Goal: Find specific page/section: Find specific page/section

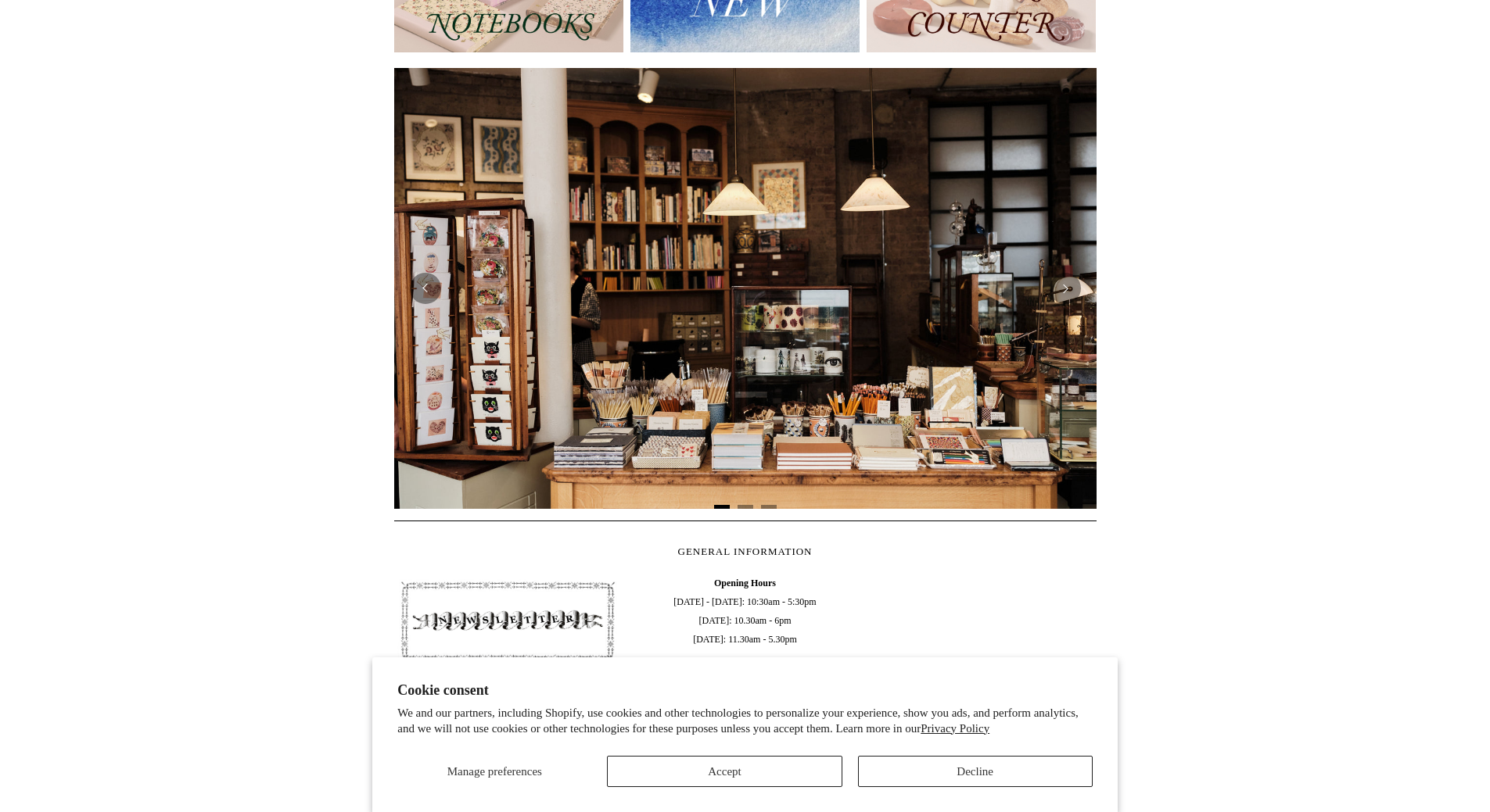
scroll to position [253, 0]
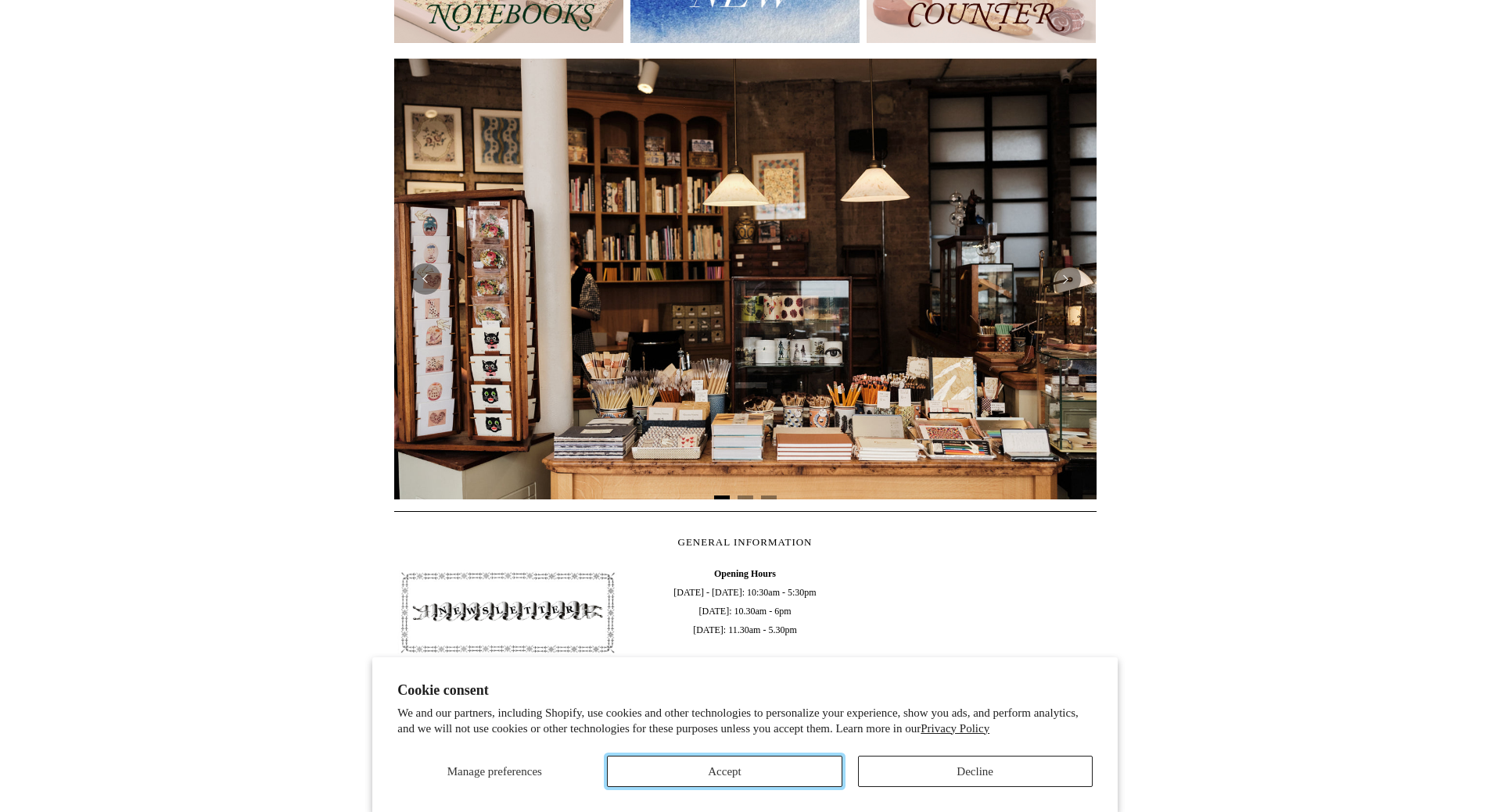
click at [732, 775] on button "Accept" at bounding box center [724, 771] width 235 height 31
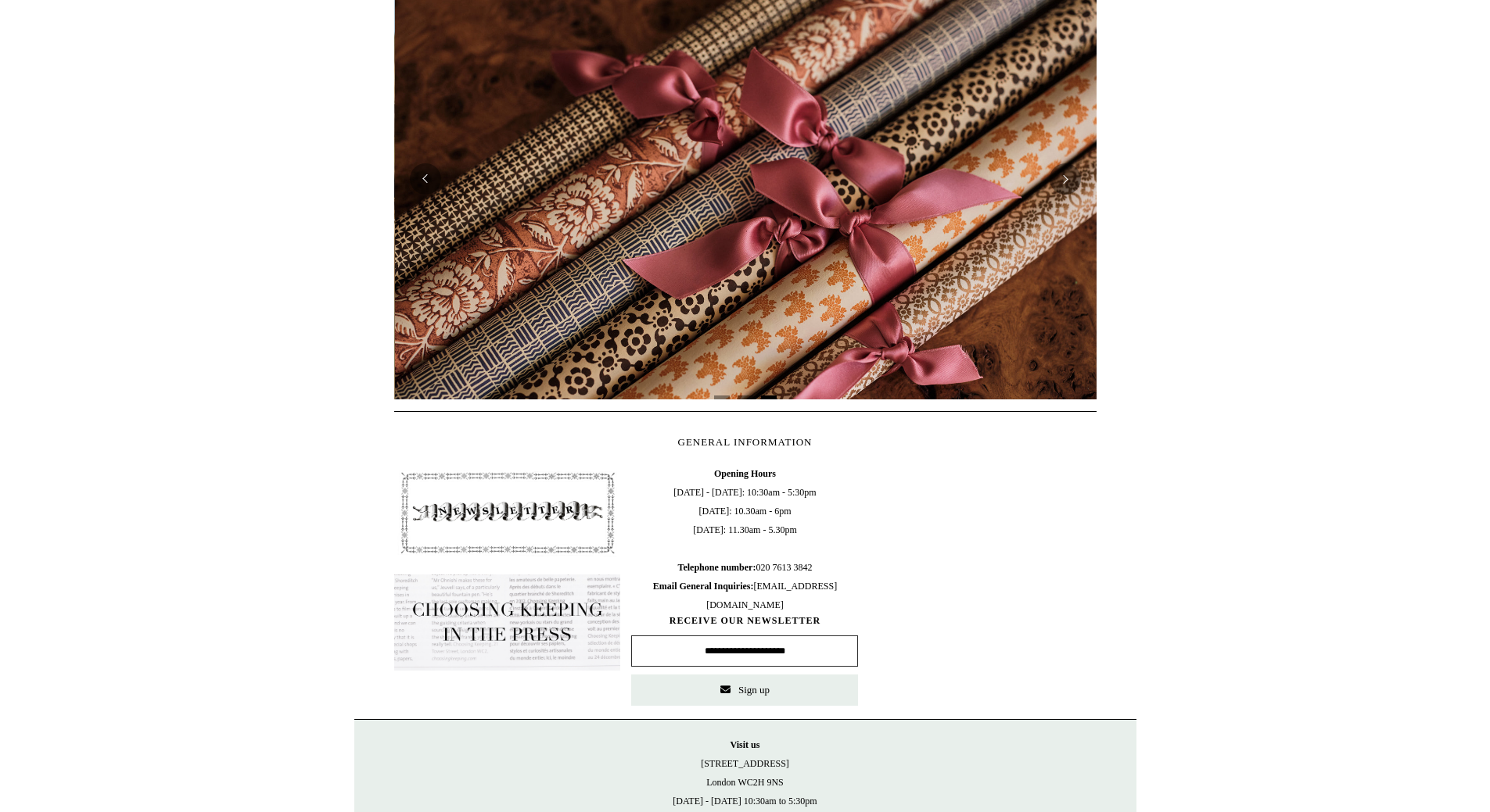
scroll to position [0, 1404]
click at [1389, 269] on html "Cookie consent We and our partners, including Shopify, use cookies and other te…" at bounding box center [745, 305] width 1490 height 1316
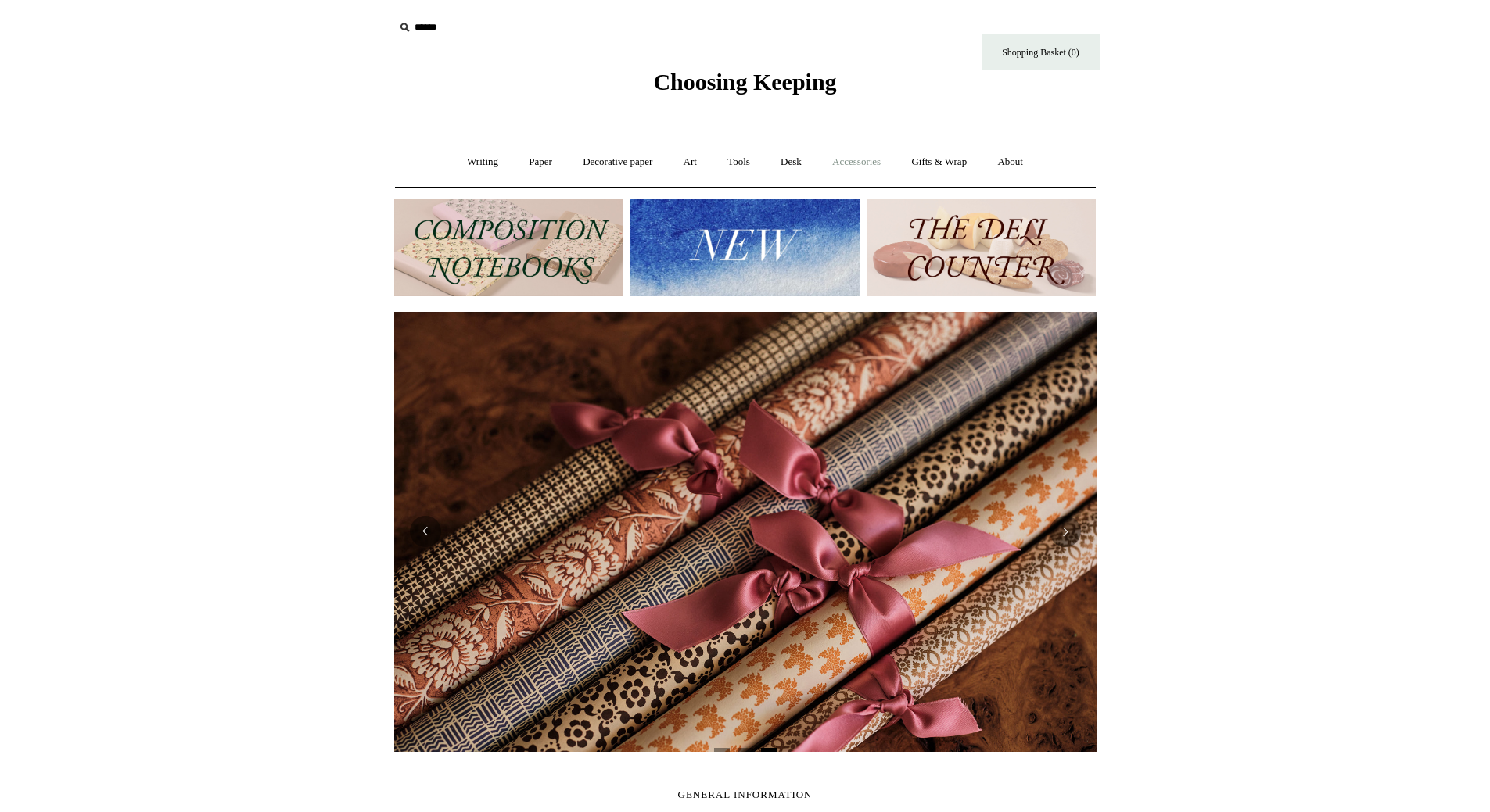
click at [865, 163] on link "Accessories +" at bounding box center [856, 161] width 77 height 41
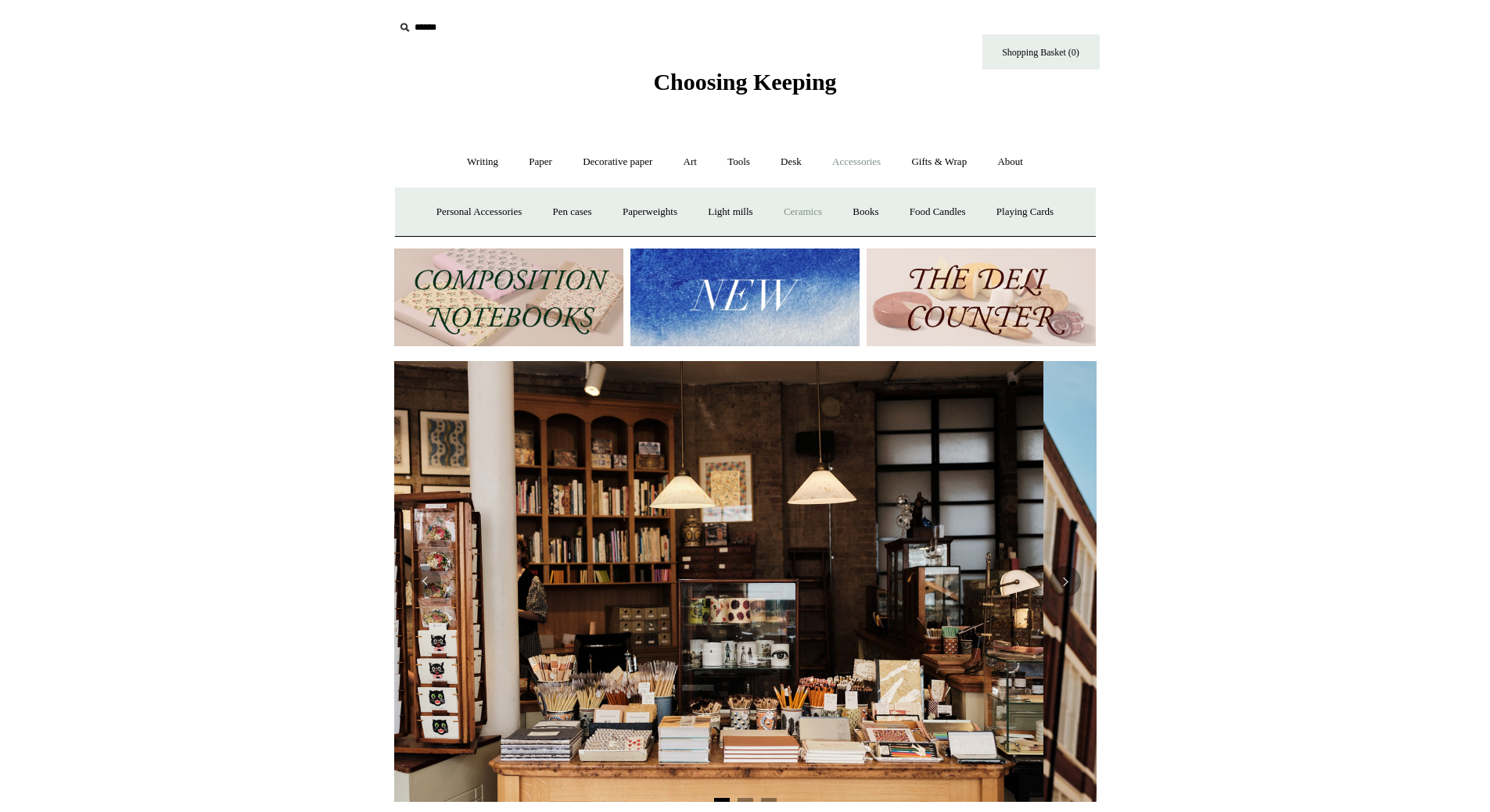
scroll to position [0, 0]
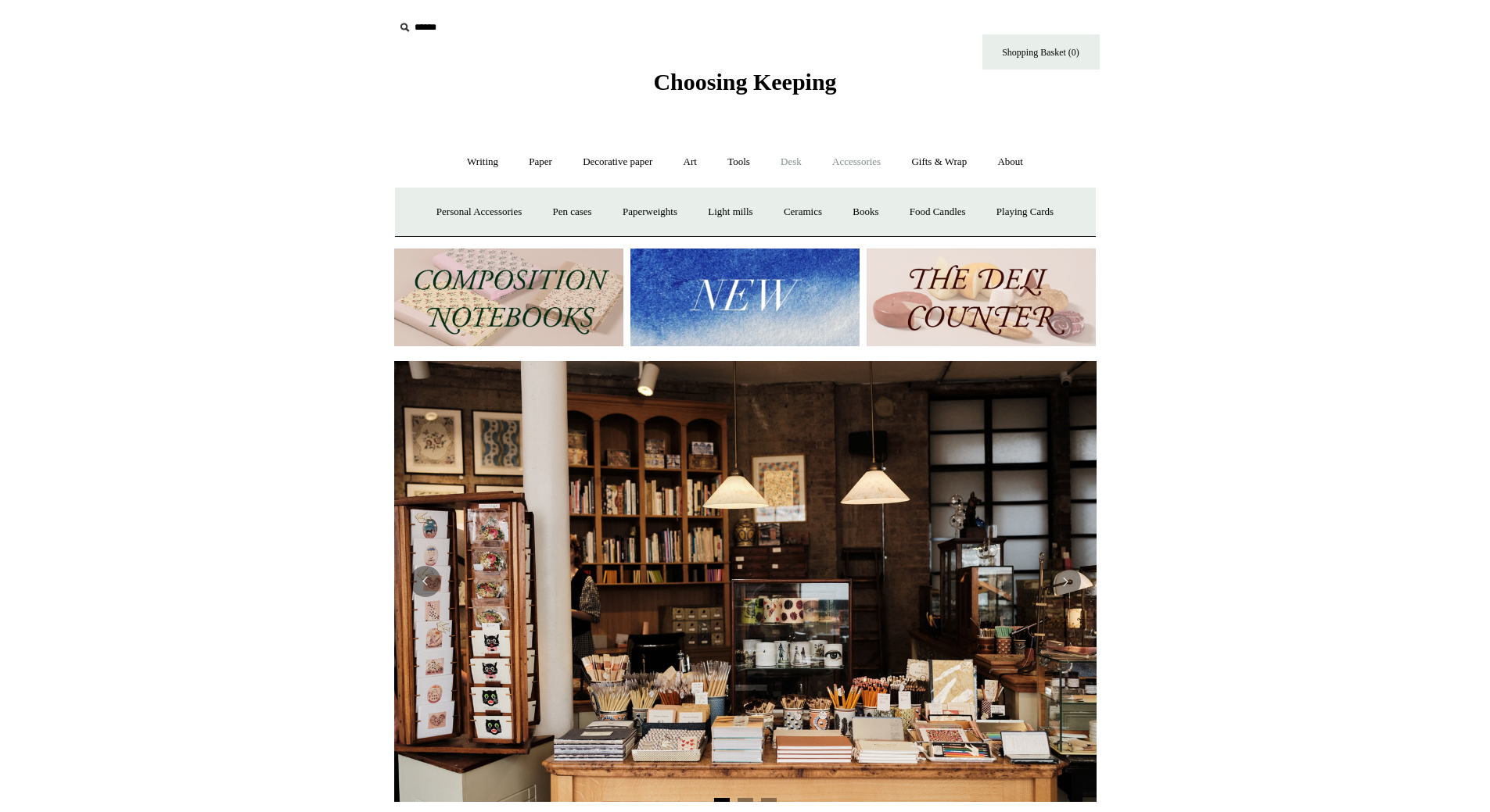
click at [811, 155] on link "Desk +" at bounding box center [791, 161] width 49 height 41
click at [745, 160] on link "Tools +" at bounding box center [739, 161] width 51 height 41
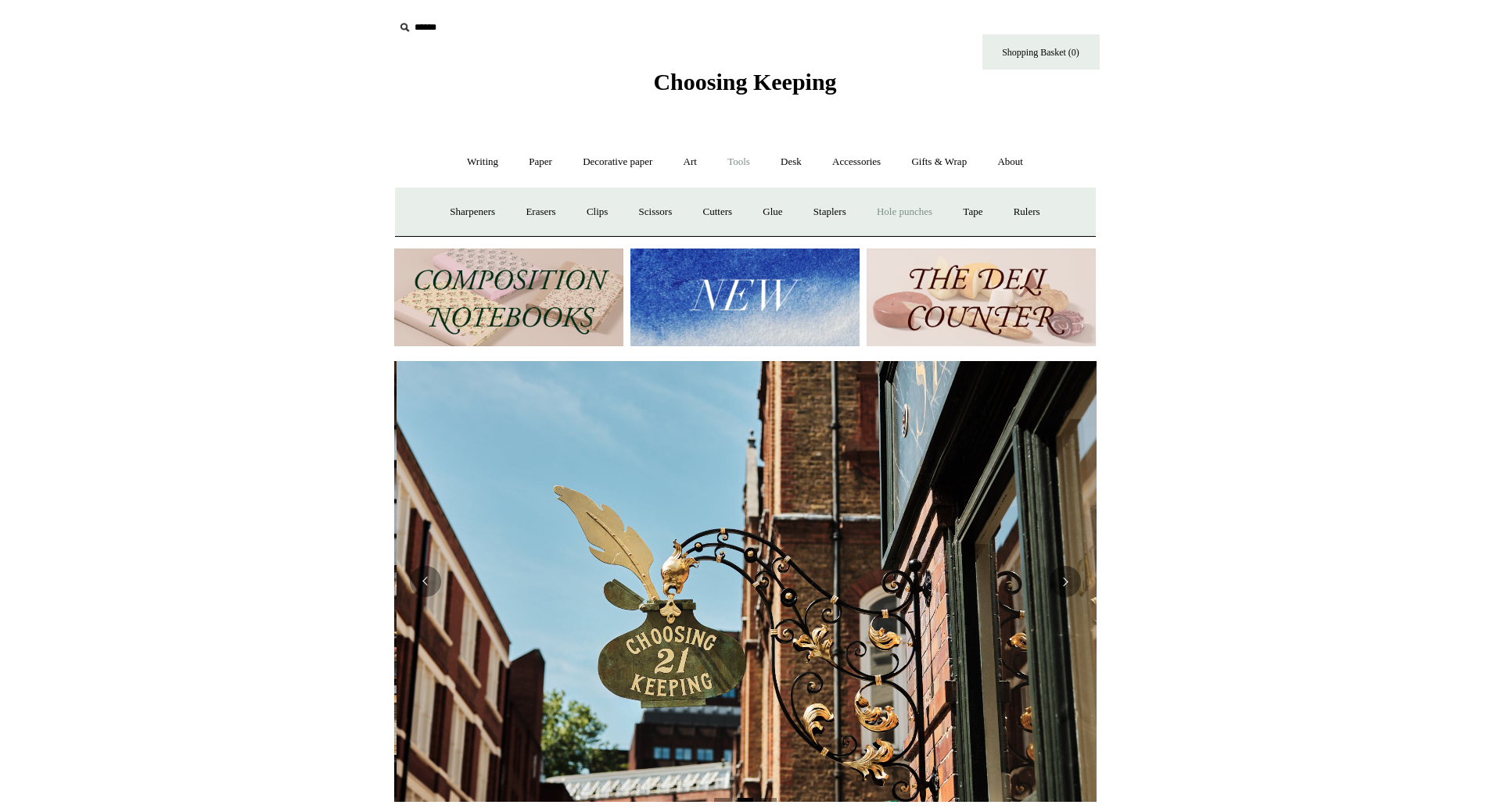
scroll to position [0, 702]
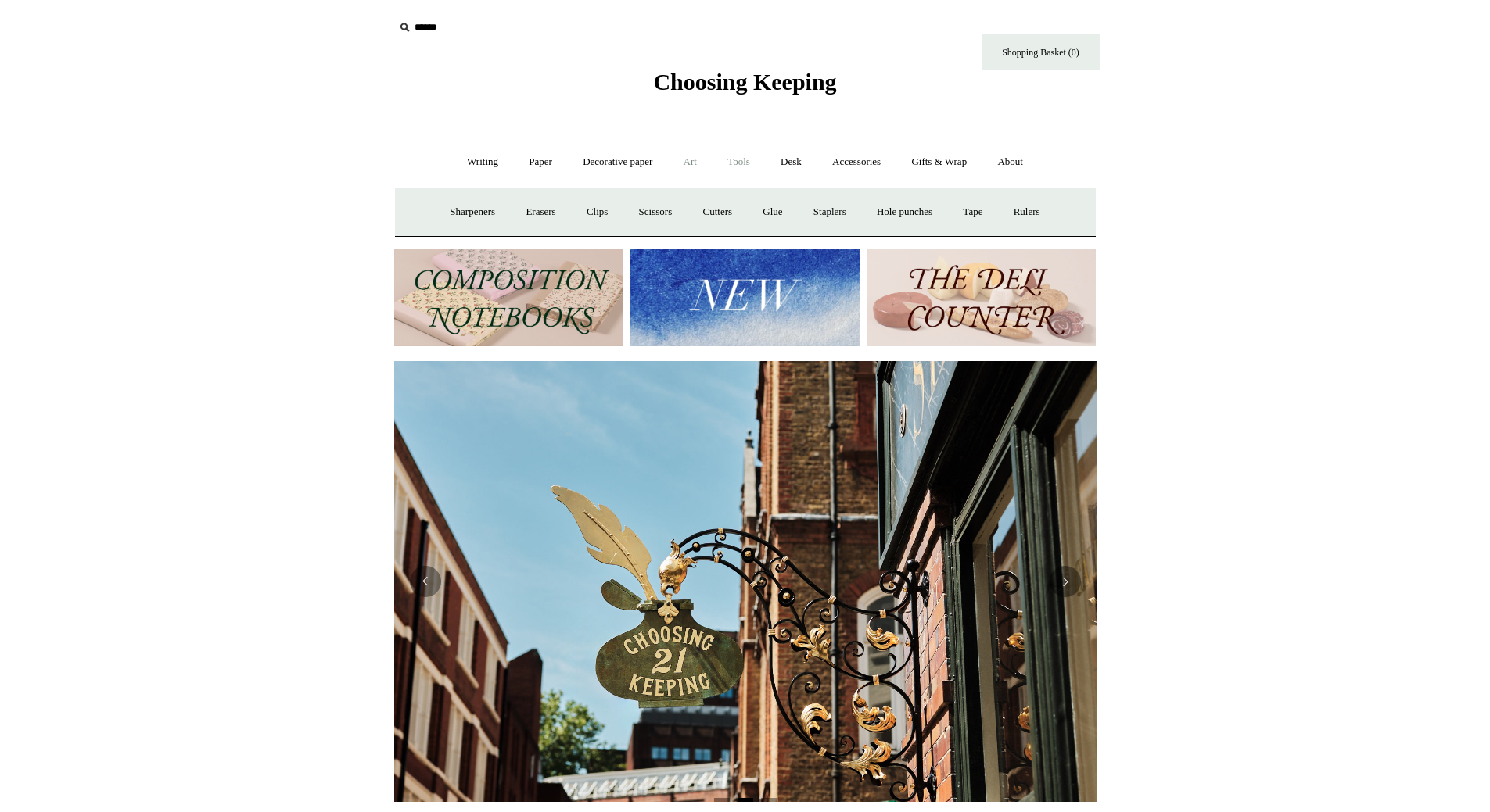
click at [692, 167] on link "Art +" at bounding box center [690, 161] width 41 height 41
click at [461, 155] on link "Writing +" at bounding box center [482, 161] width 59 height 41
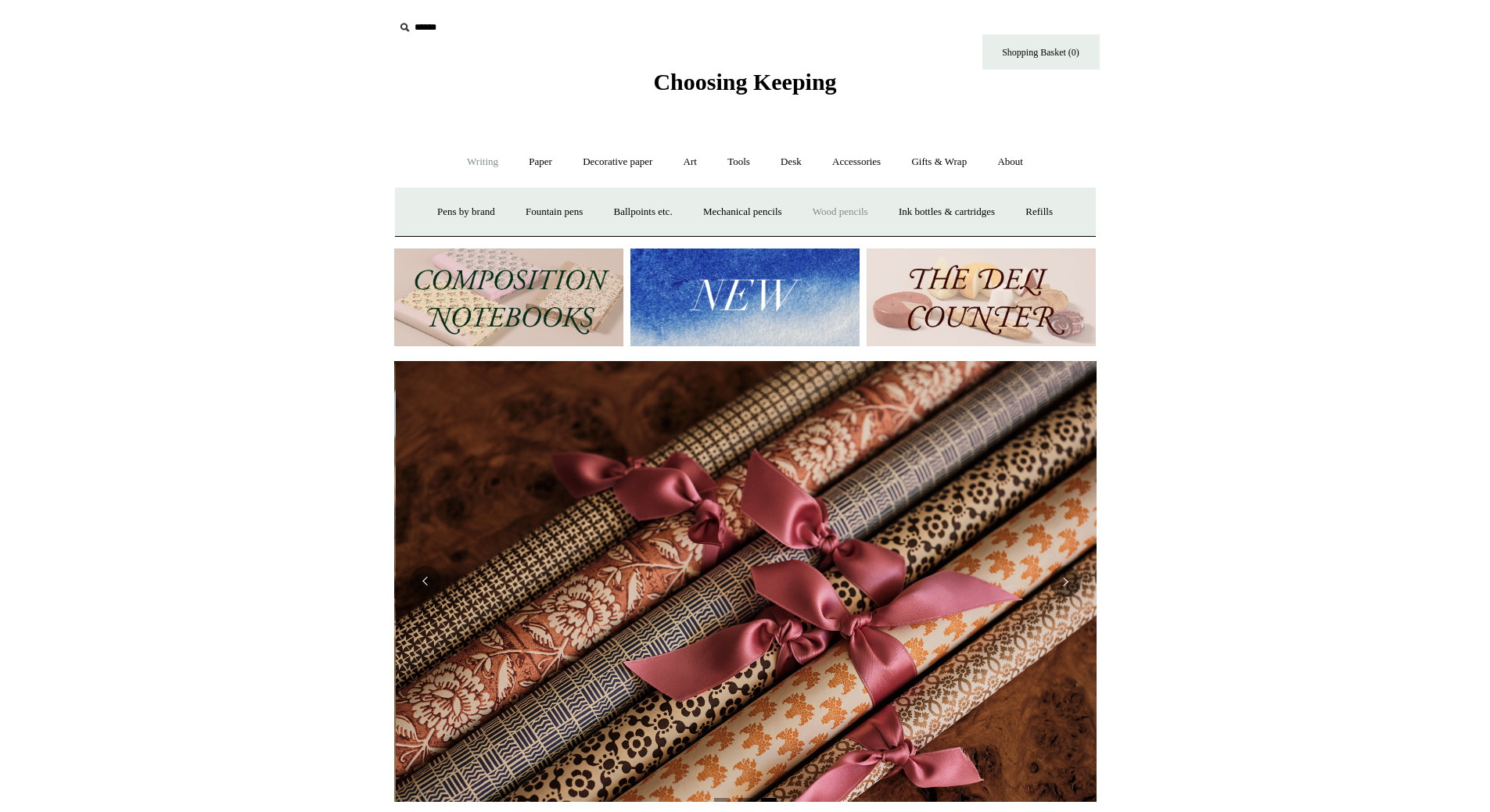
scroll to position [0, 1404]
click at [947, 210] on link "Ink bottles & cartridges +" at bounding box center [947, 212] width 124 height 41
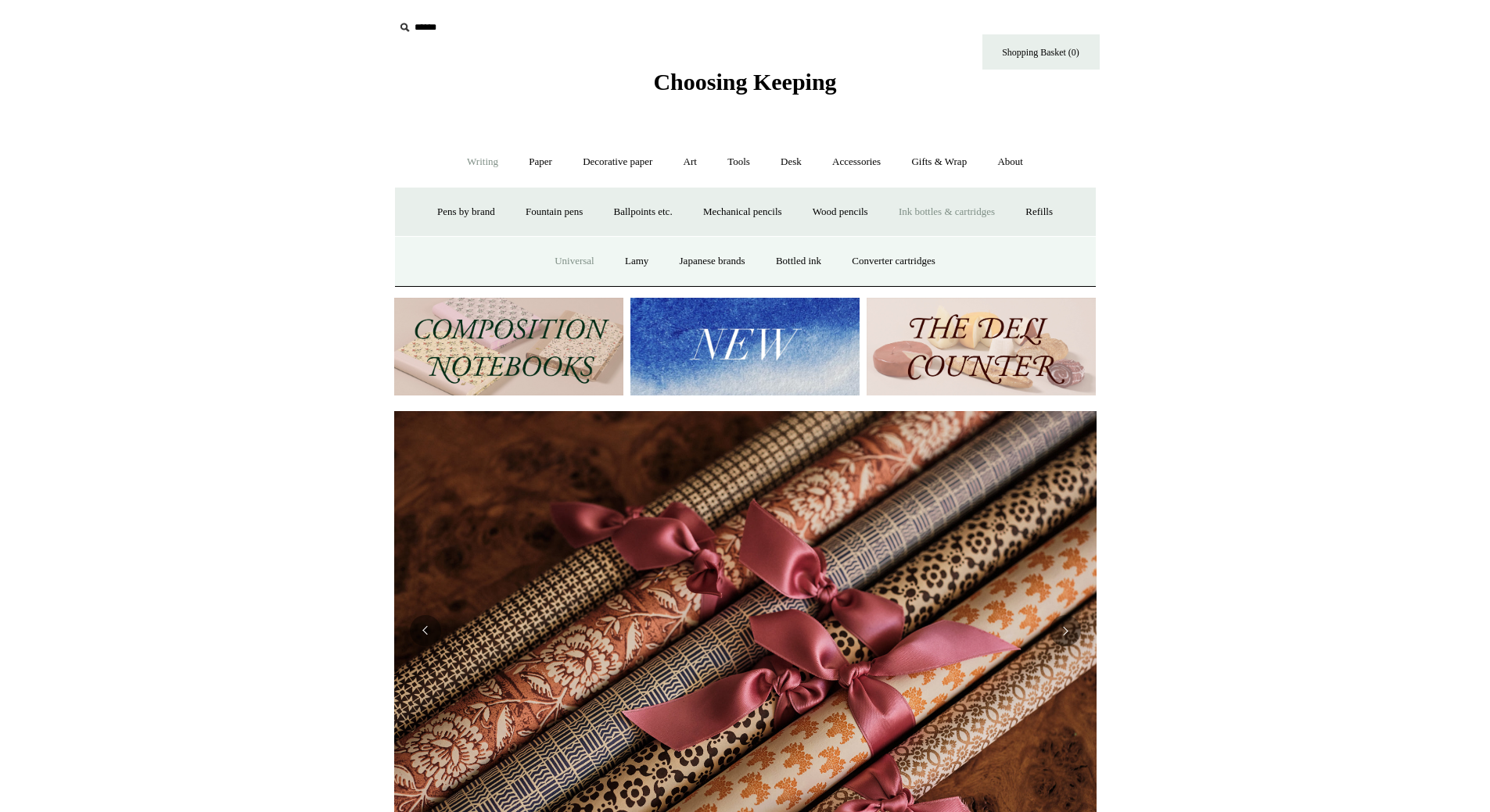
click at [572, 255] on link "Universal" at bounding box center [574, 261] width 68 height 41
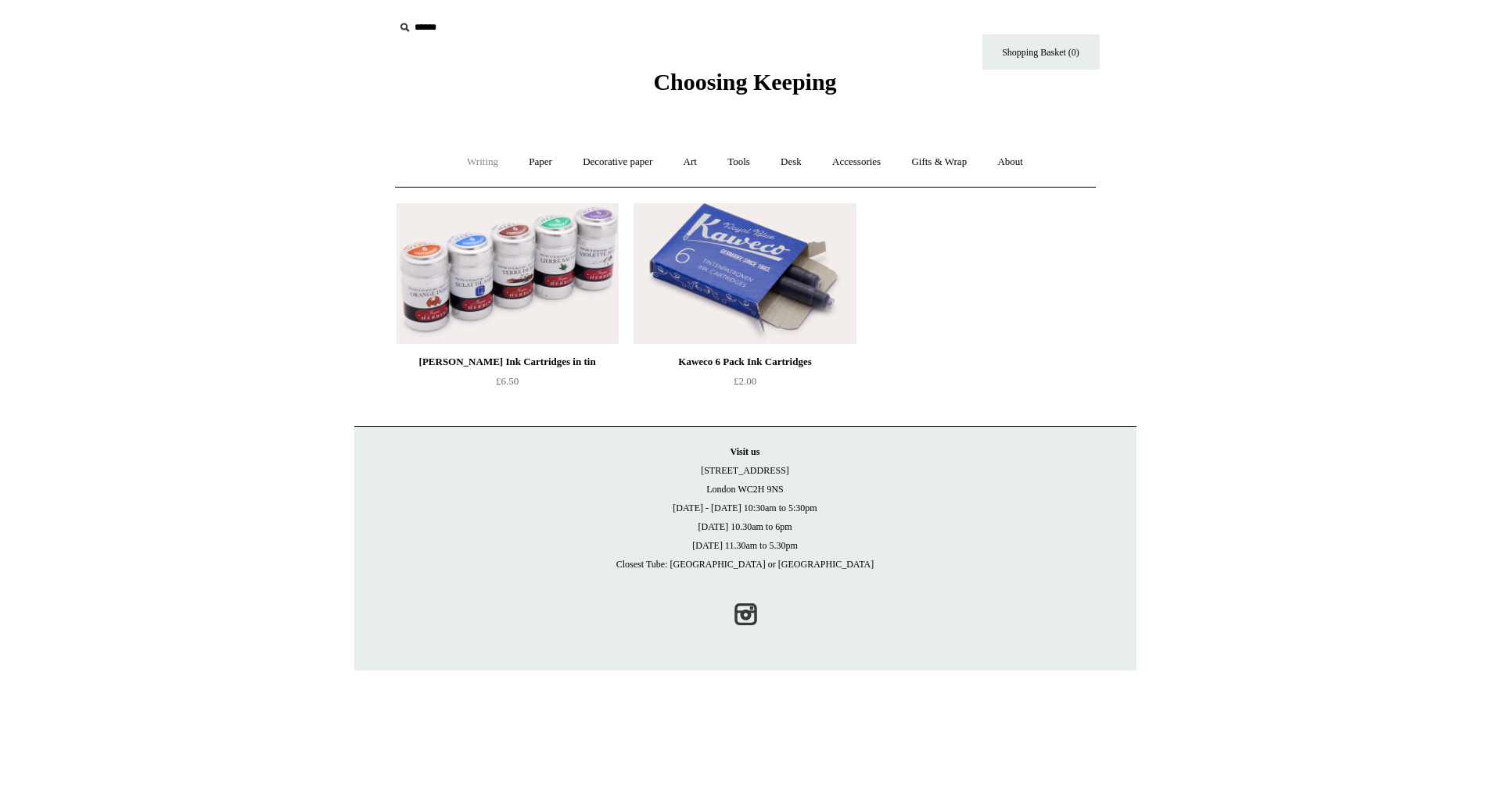
click at [467, 155] on link "Writing +" at bounding box center [482, 161] width 59 height 41
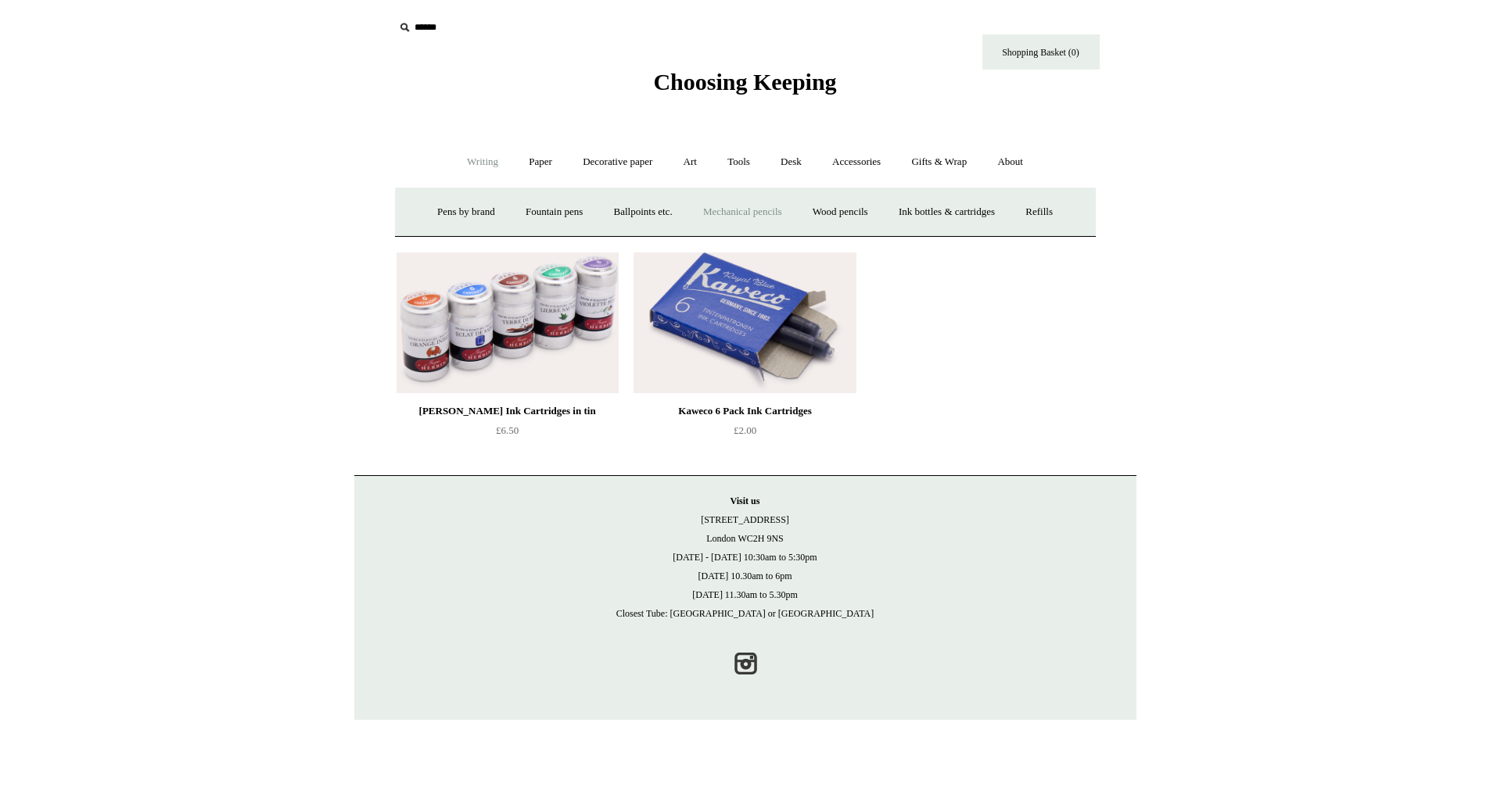
click at [703, 217] on link "Mechanical pencils +" at bounding box center [742, 212] width 107 height 41
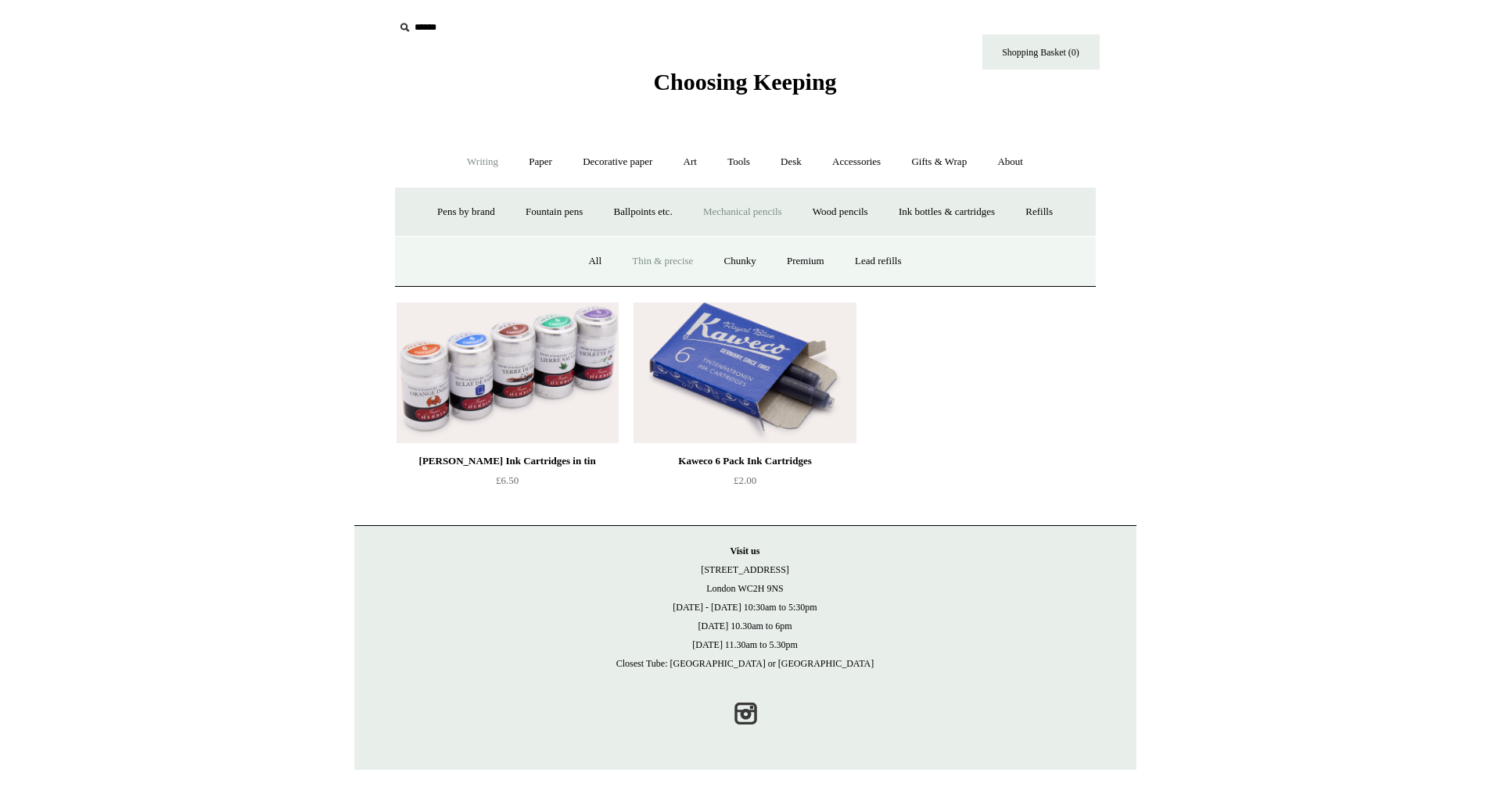
click at [686, 262] on link "Thin & precise" at bounding box center [662, 261] width 89 height 41
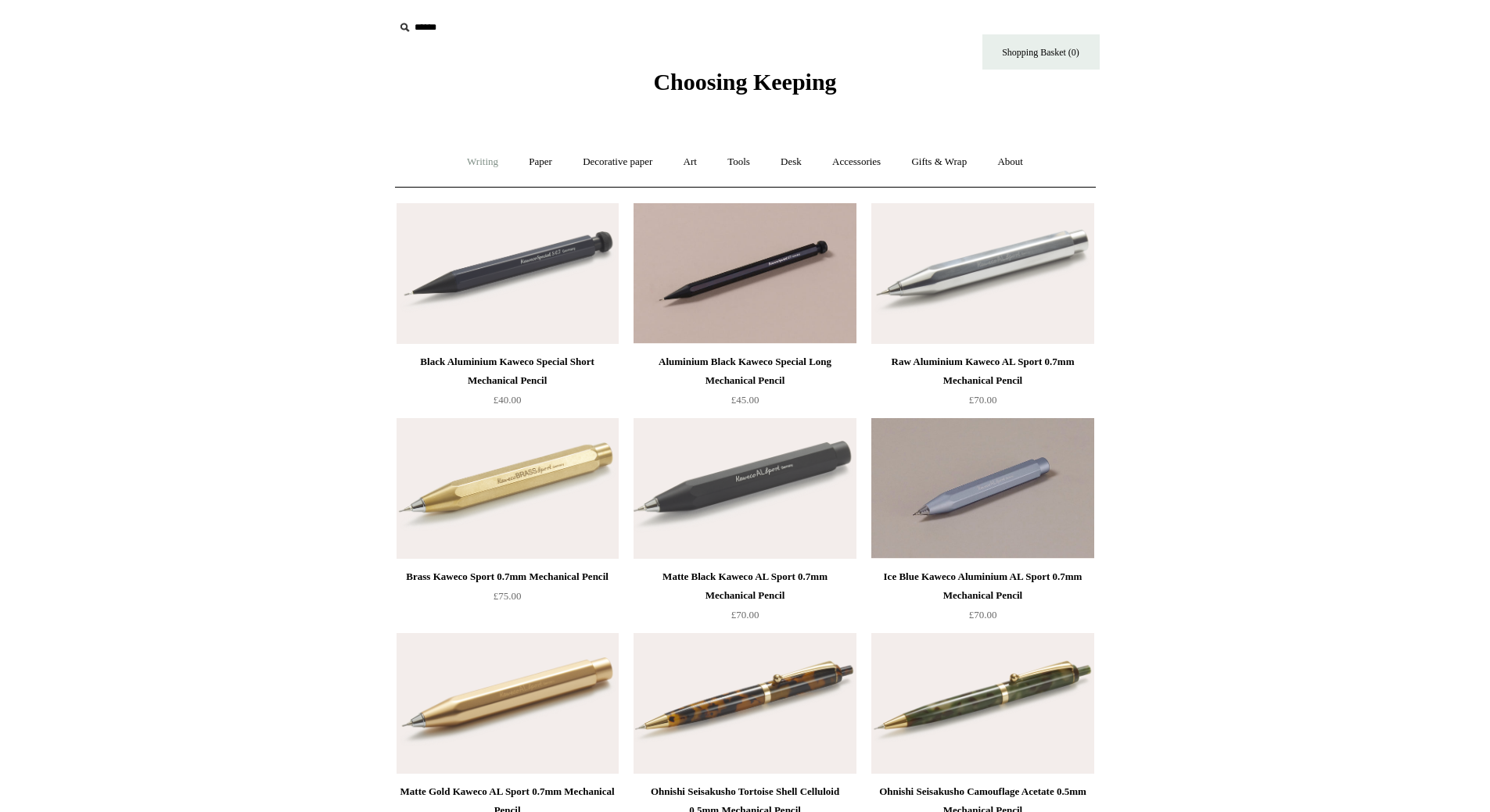
click at [460, 160] on link "Writing +" at bounding box center [482, 161] width 59 height 41
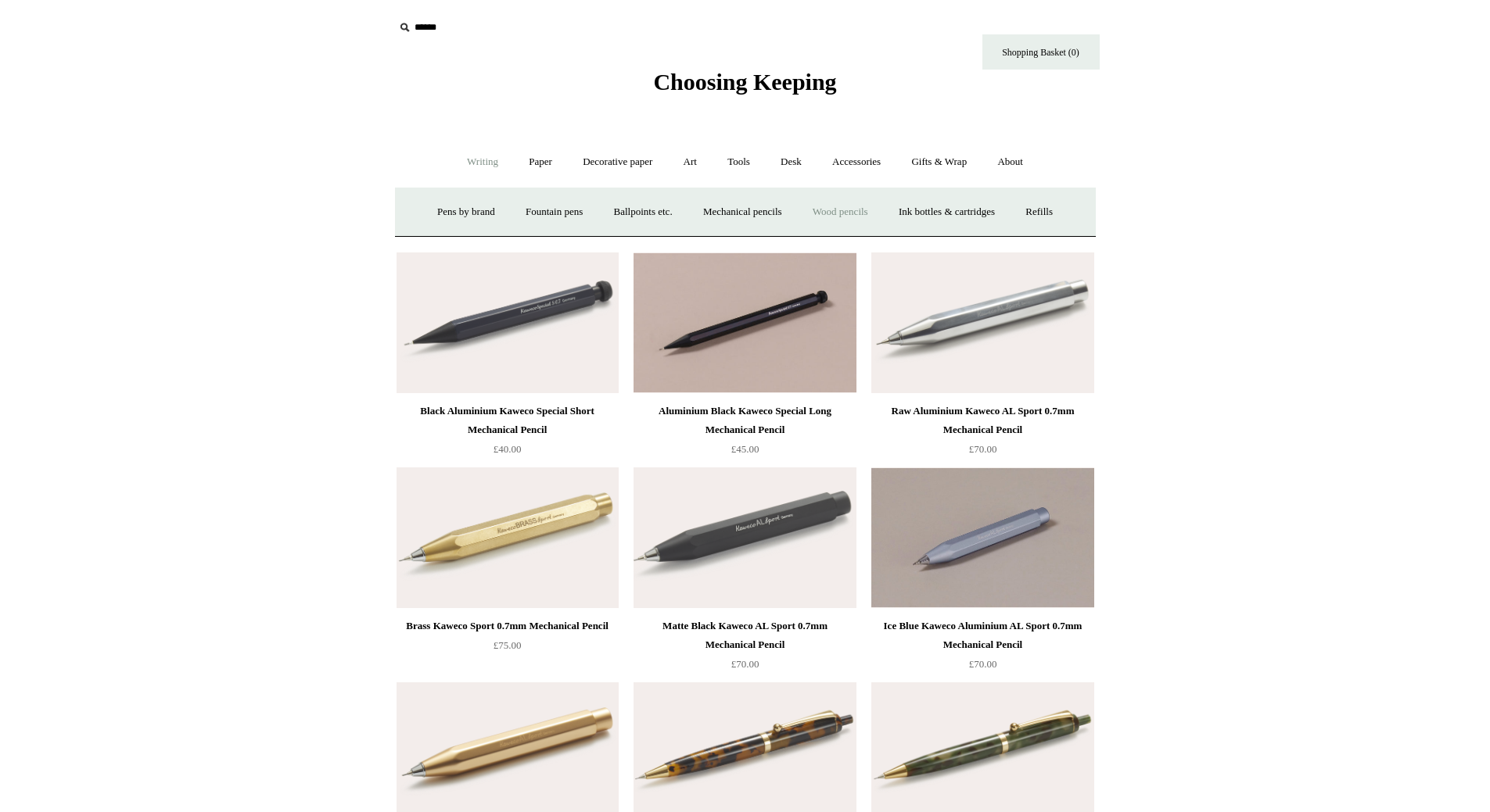
click at [882, 221] on link "Wood pencils +" at bounding box center [840, 212] width 84 height 41
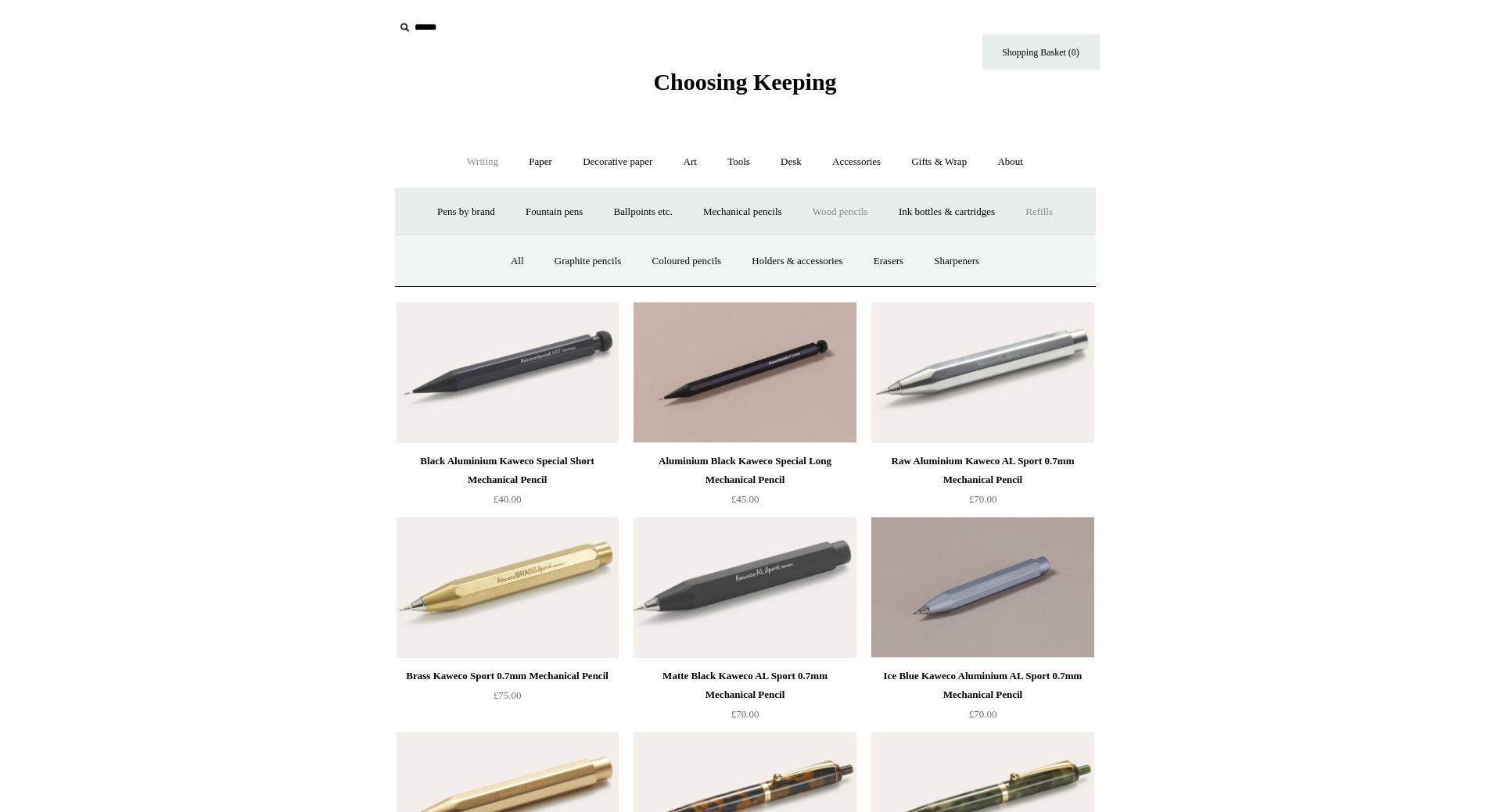
click at [1055, 212] on link "Refills +" at bounding box center [1038, 212] width 56 height 41
click at [438, 26] on input "text" at bounding box center [490, 27] width 192 height 29
